Goal: Complete application form

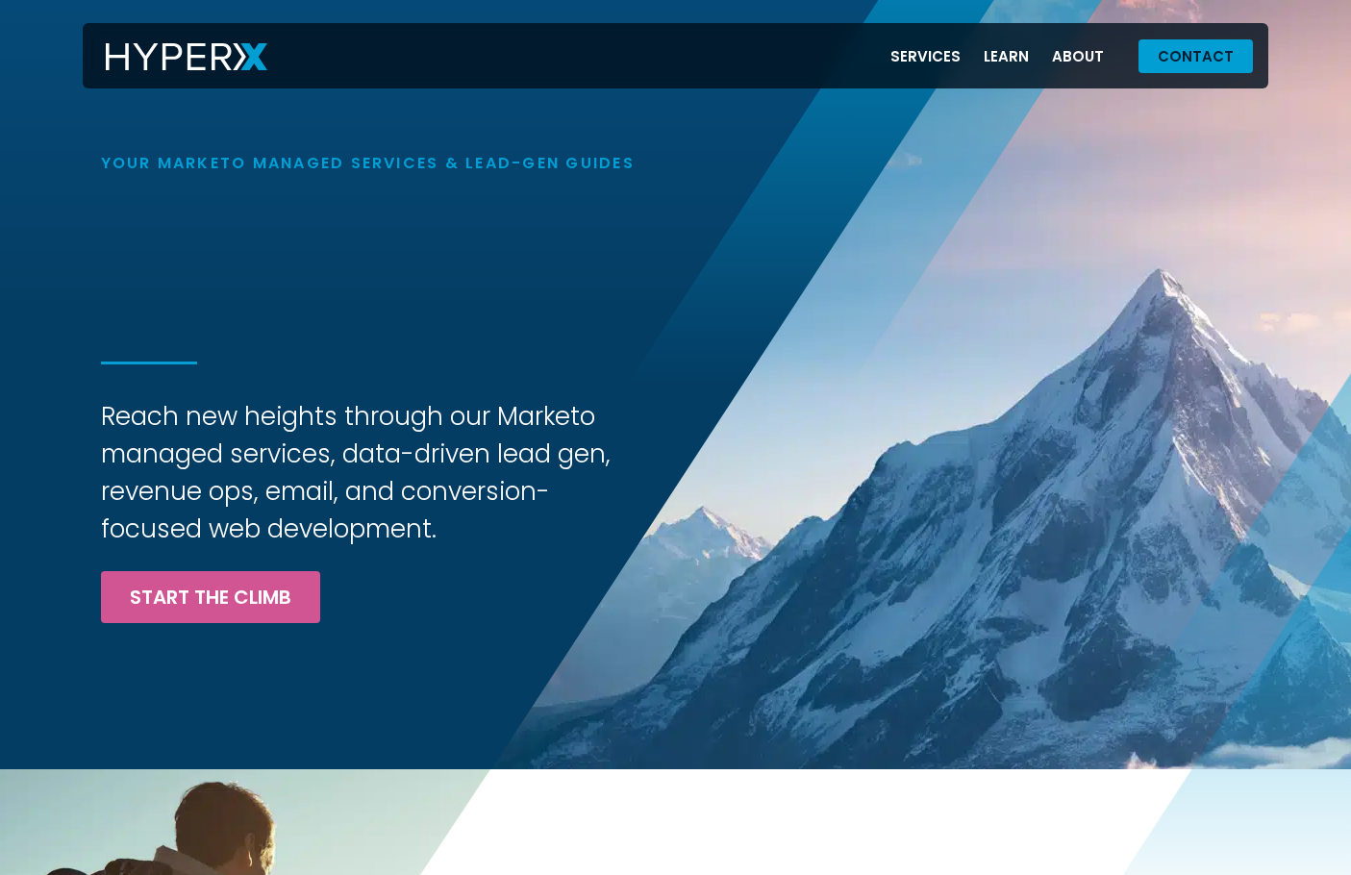
click at [1196, 63] on span "Contact" at bounding box center [1196, 56] width 76 height 14
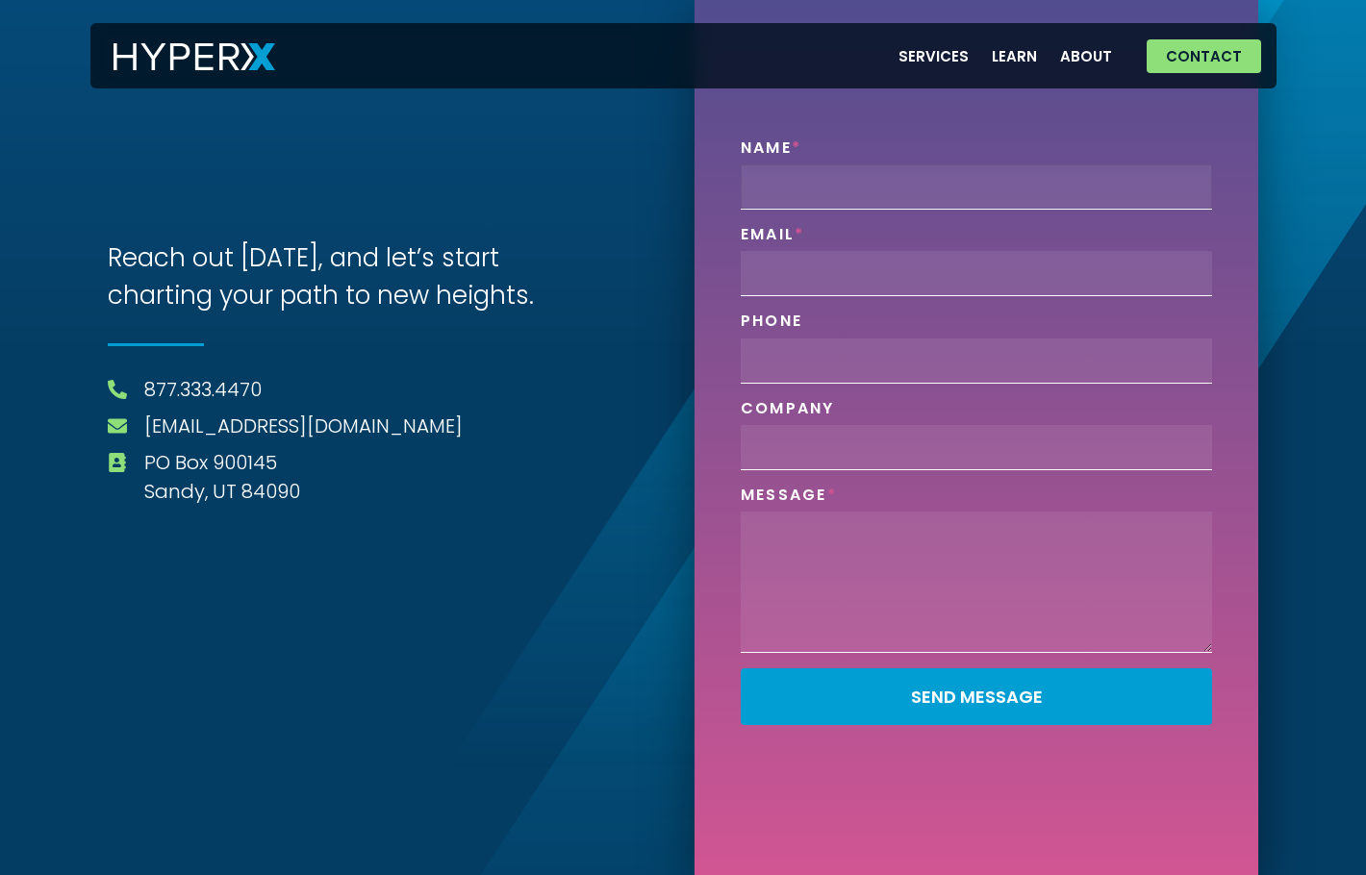
click at [944, 199] on input "Name" at bounding box center [976, 186] width 471 height 45
type input "[PERSON_NAME]"
type input "[EMAIL_ADDRESS][DOMAIN_NAME]"
type input "2013835115"
type input "50Pros"
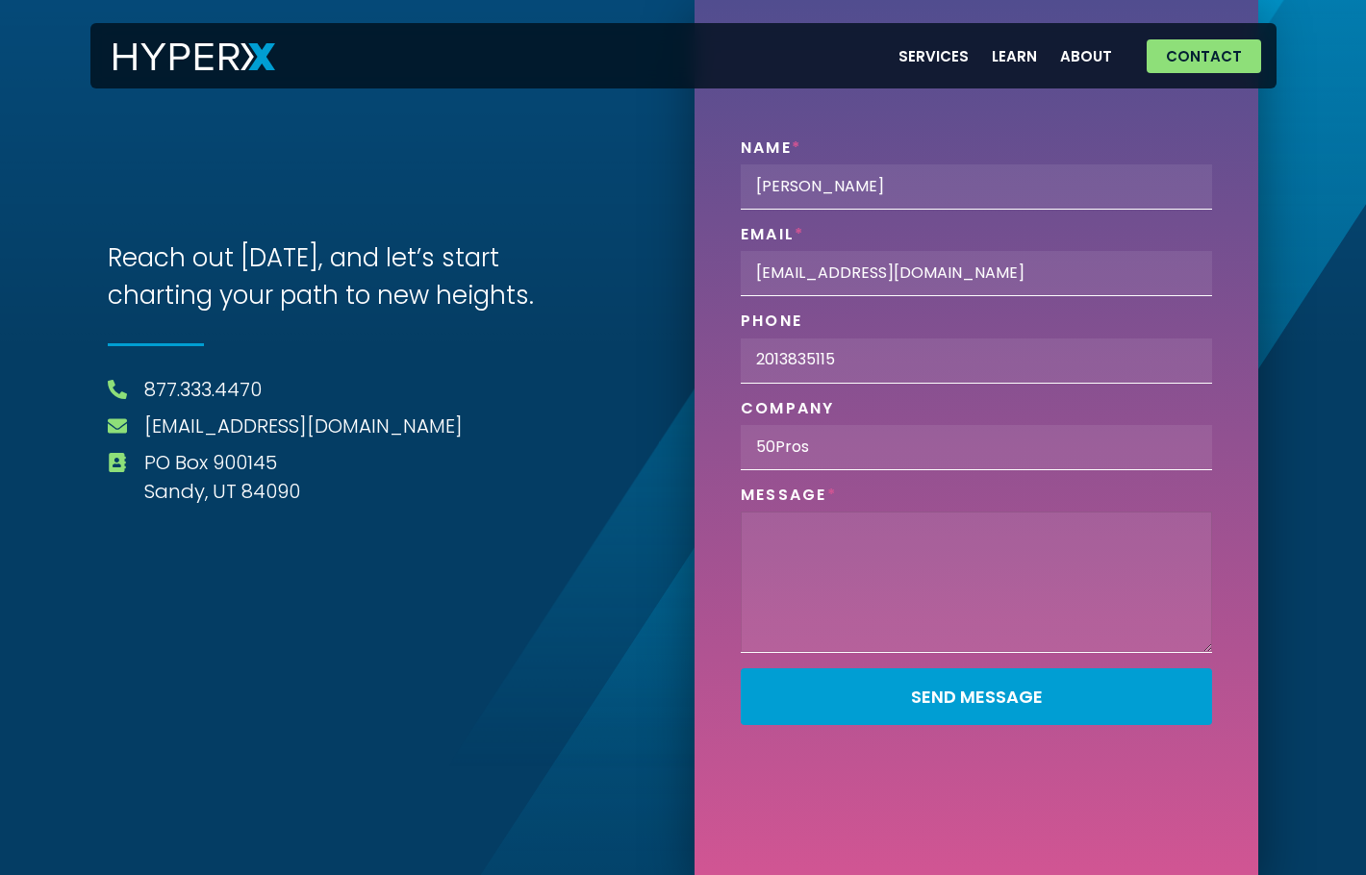
paste textarea "Hi there, we'd like to send an invitation for your agency to join the next & ex…"
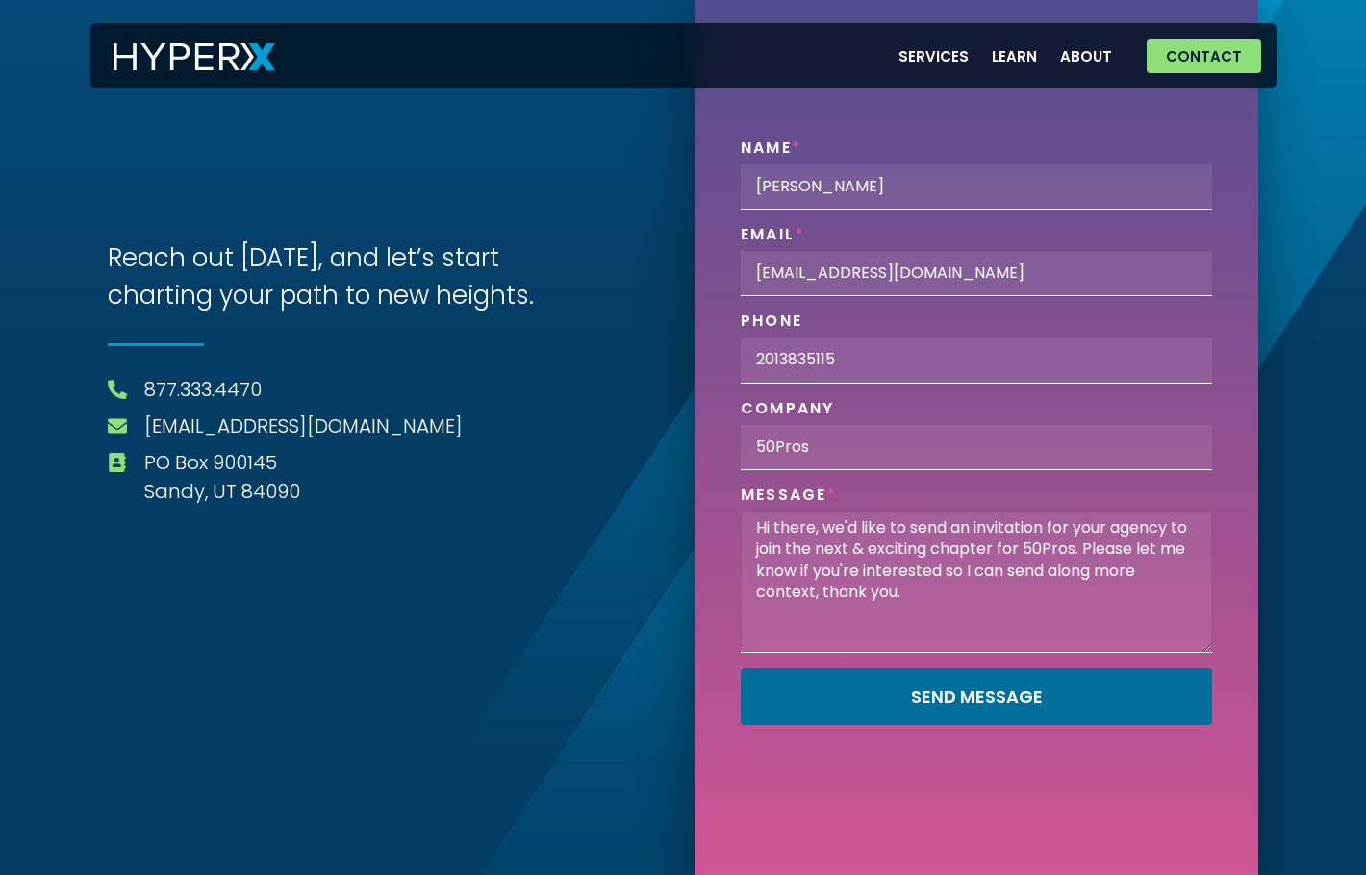
type textarea "Hi there, we'd like to send an invitation for your agency to join the next & ex…"
click at [941, 695] on span "Send Message" at bounding box center [977, 697] width 132 height 17
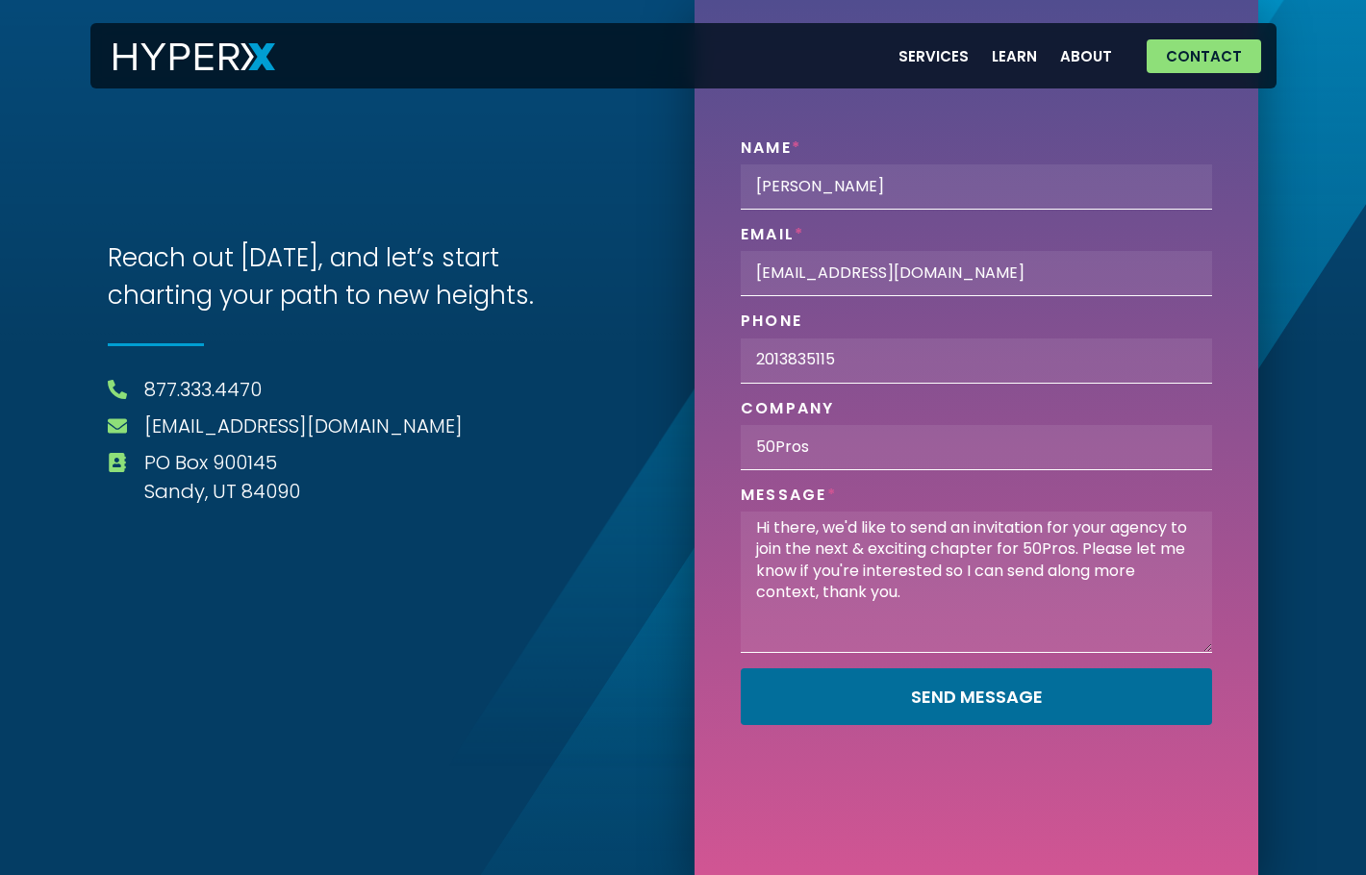
click at [941, 695] on span "Send Message" at bounding box center [977, 697] width 132 height 17
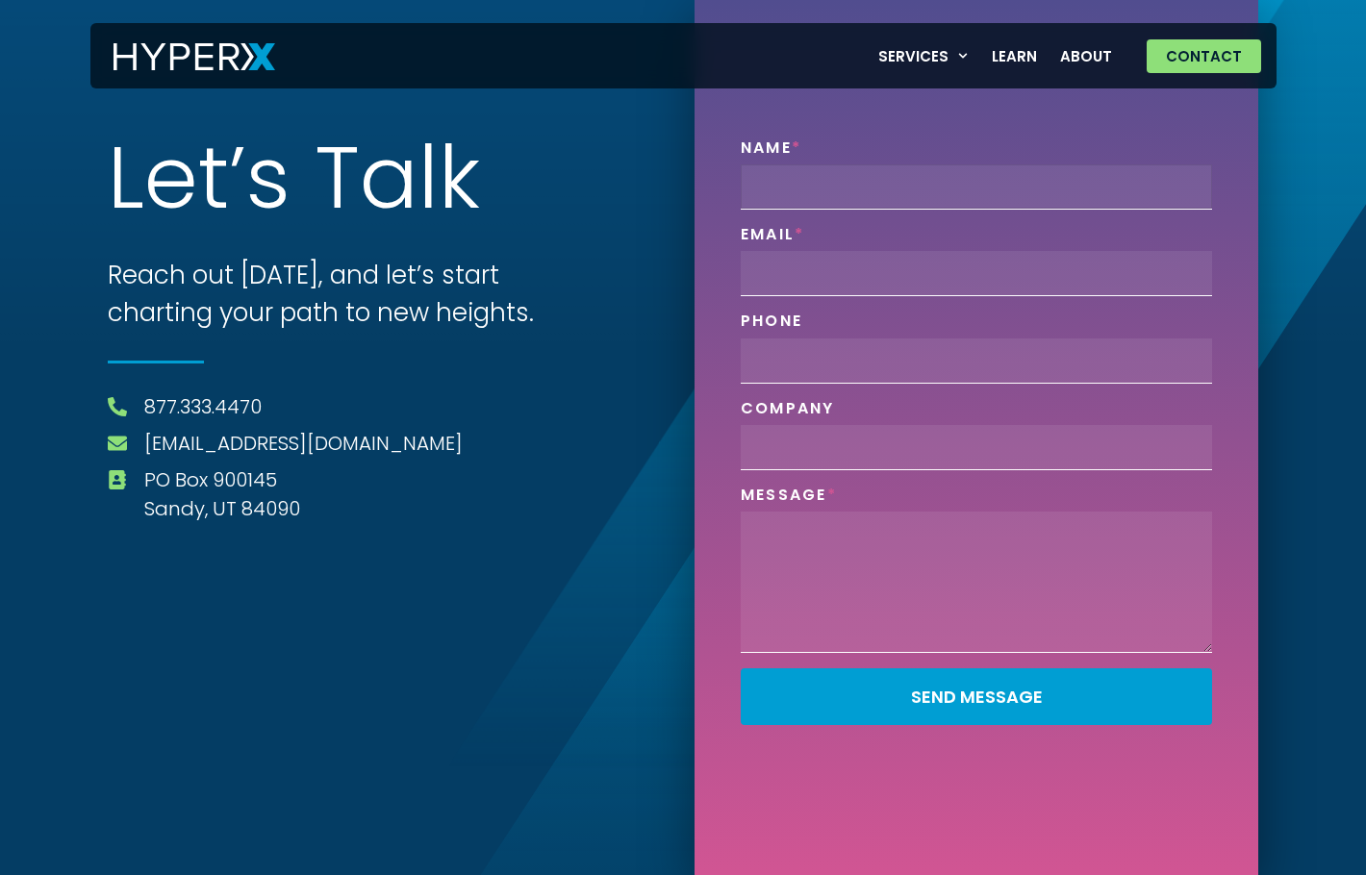
click at [916, 182] on input "Name" at bounding box center [976, 186] width 471 height 45
type input "Henry Williams"
type input "hello@50pros.com"
type input "2013835115"
type input "50Pros"
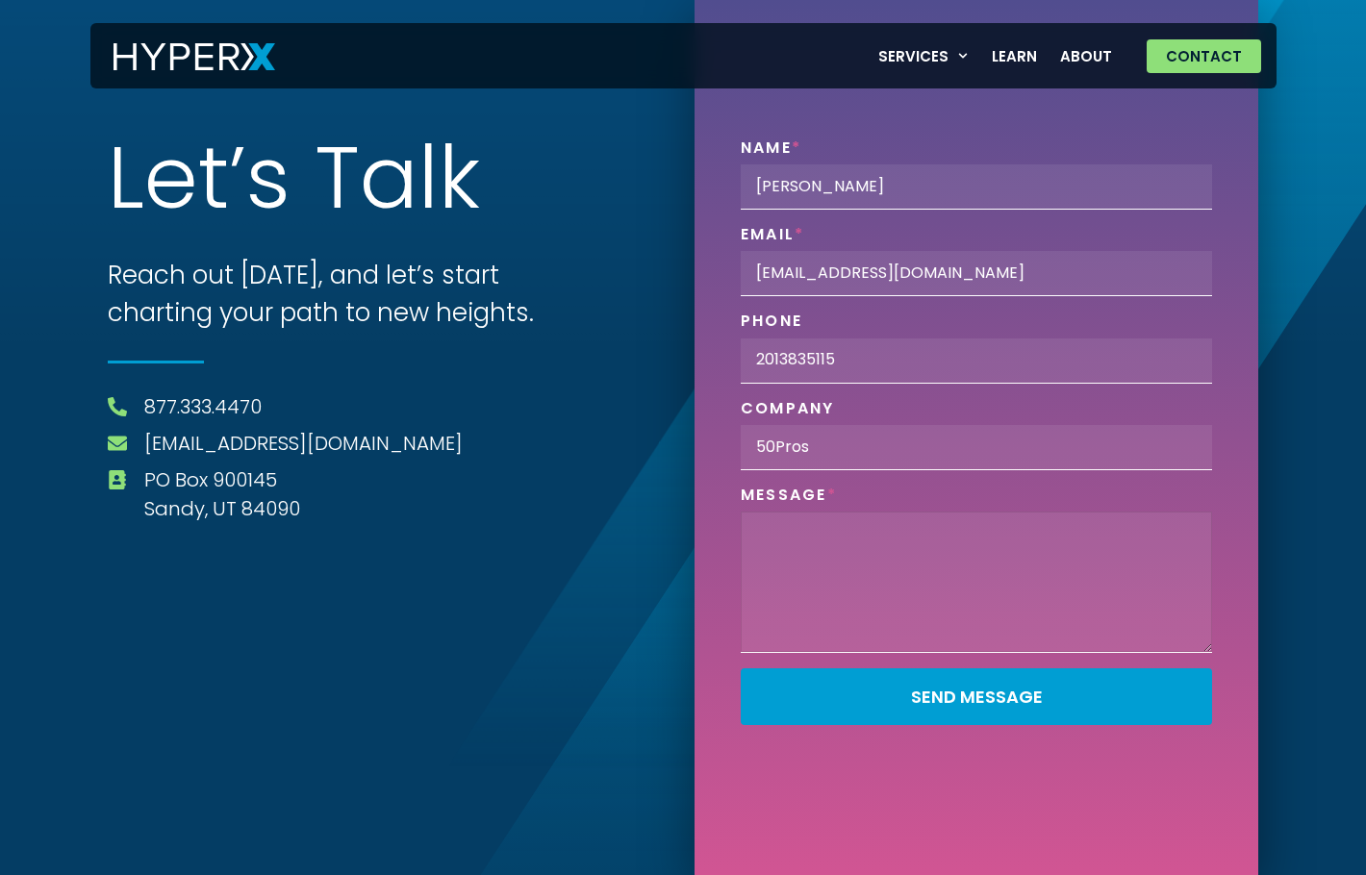
paste textarea "Hi there, we'd like to send an invitation for your agency to join the next & ex…"
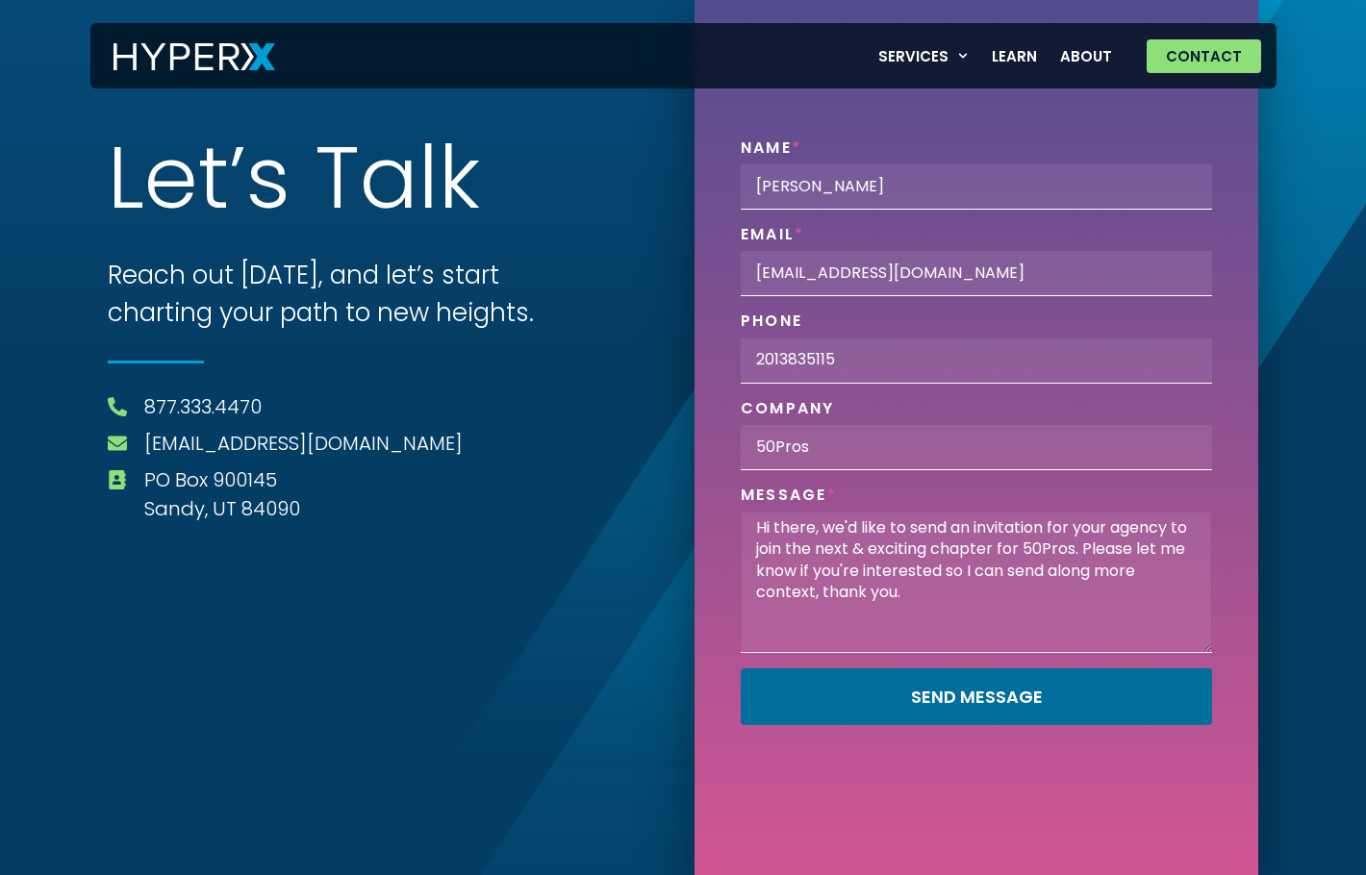
type textarea "Hi there, we'd like to send an invitation for your agency to join the next & ex…"
click at [1019, 689] on span "Send Message" at bounding box center [977, 697] width 132 height 17
